Goal: Information Seeking & Learning: Learn about a topic

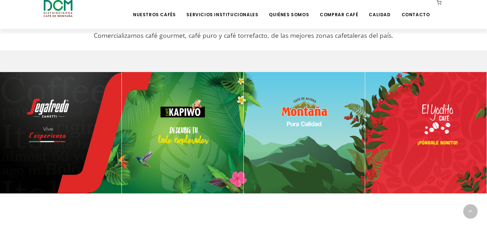
scroll to position [252, 0]
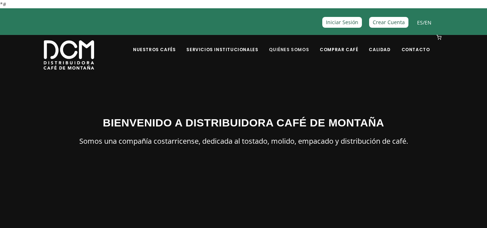
click at [302, 48] on link "Quiénes Somos" at bounding box center [289, 44] width 49 height 17
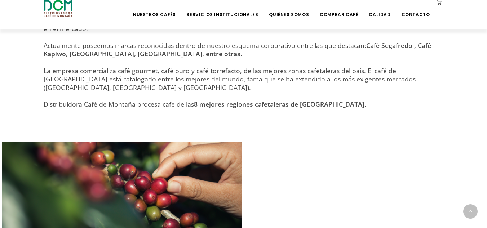
scroll to position [285, 0]
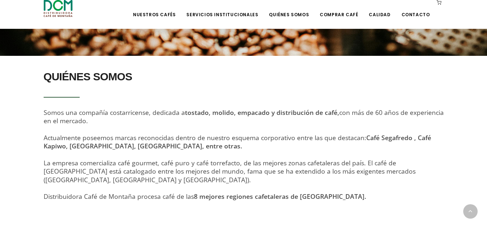
scroll to position [216, 0]
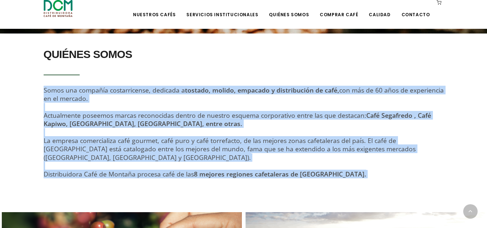
drag, startPoint x: 37, startPoint y: 88, endPoint x: 354, endPoint y: 172, distance: 327.4
click at [354, 172] on section "QUIÉNES SOMOS Somos una compañía costarricense, dedicada a tostado, molido, emp…" at bounding box center [243, 118] width 487 height 168
copy div "Somos una compañía costarricense, dedicada a tostado, molido, empacado y distri…"
click at [143, 76] on div "QUIÉNES SOMOS Somos una compañía costarricense, dedicada a tostado, molido, emp…" at bounding box center [244, 115] width 400 height 143
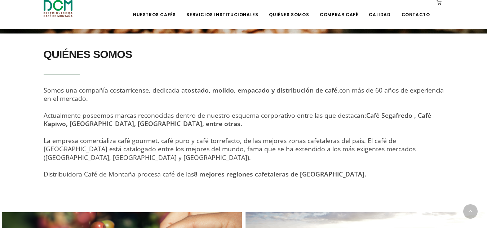
click at [164, 82] on div "QUIÉNES SOMOS Somos una compañía costarricense, dedicada a tostado, molido, emp…" at bounding box center [244, 115] width 400 height 143
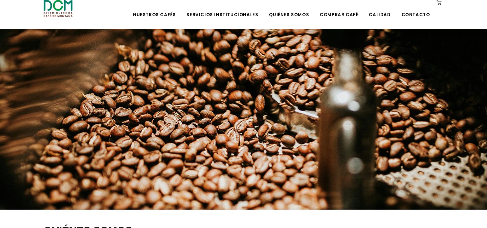
scroll to position [0, 0]
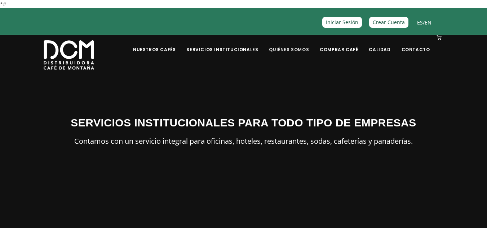
click at [292, 47] on link "Quiénes Somos" at bounding box center [289, 44] width 49 height 17
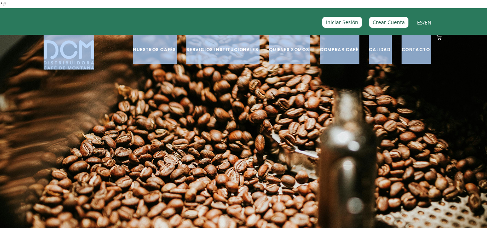
drag, startPoint x: 109, startPoint y: 70, endPoint x: 39, endPoint y: 38, distance: 77.1
copy div "Nuestros Cafés Café Segafredo Café Kapiwo Café Montaña Café El Yodito Servicios…"
